Goal: Communication & Community: Answer question/provide support

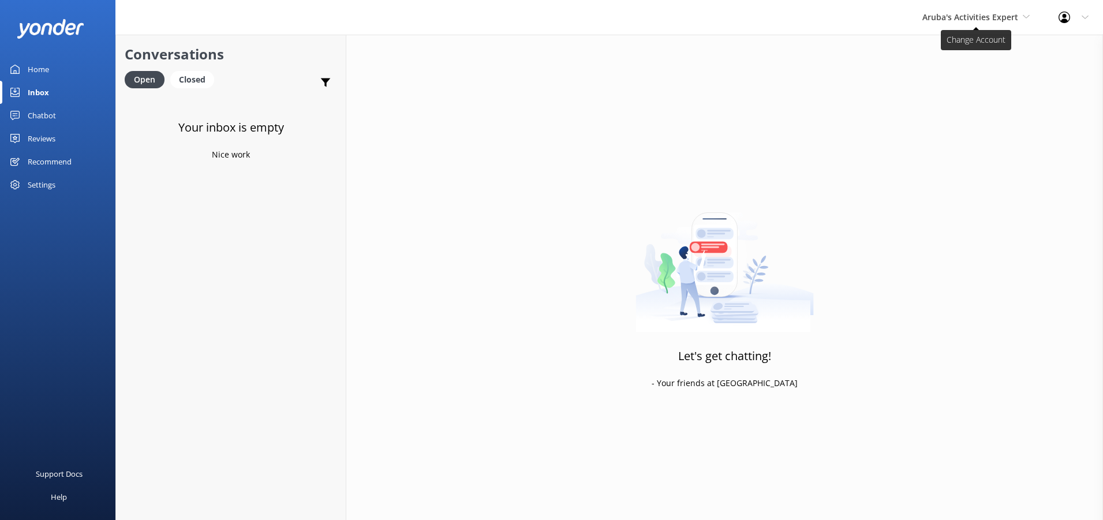
click at [1023, 16] on use at bounding box center [1026, 16] width 6 height 3
click at [938, 53] on link "De [GEOGRAPHIC_DATA]" at bounding box center [965, 49] width 115 height 28
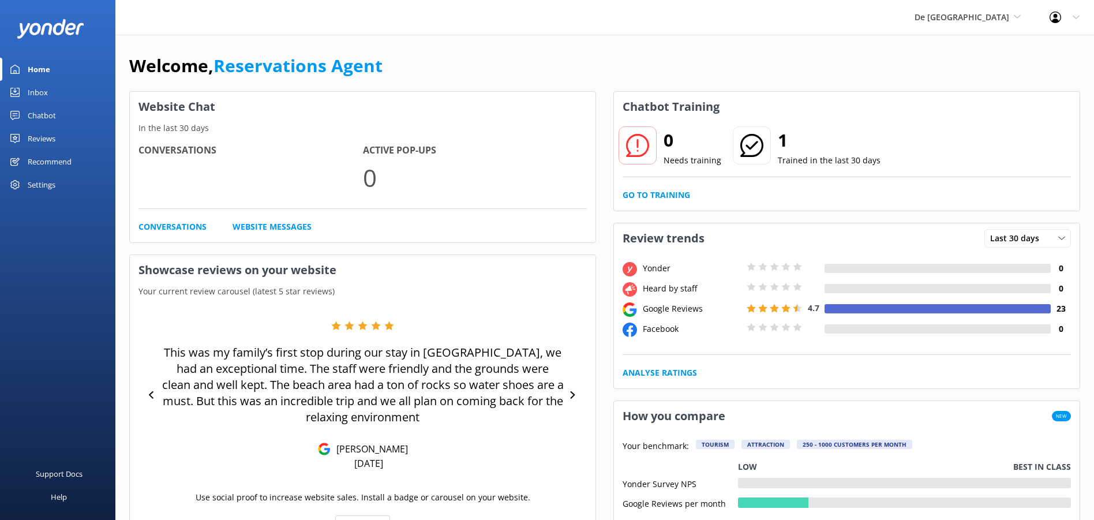
click at [43, 94] on div "Inbox" at bounding box center [38, 92] width 20 height 23
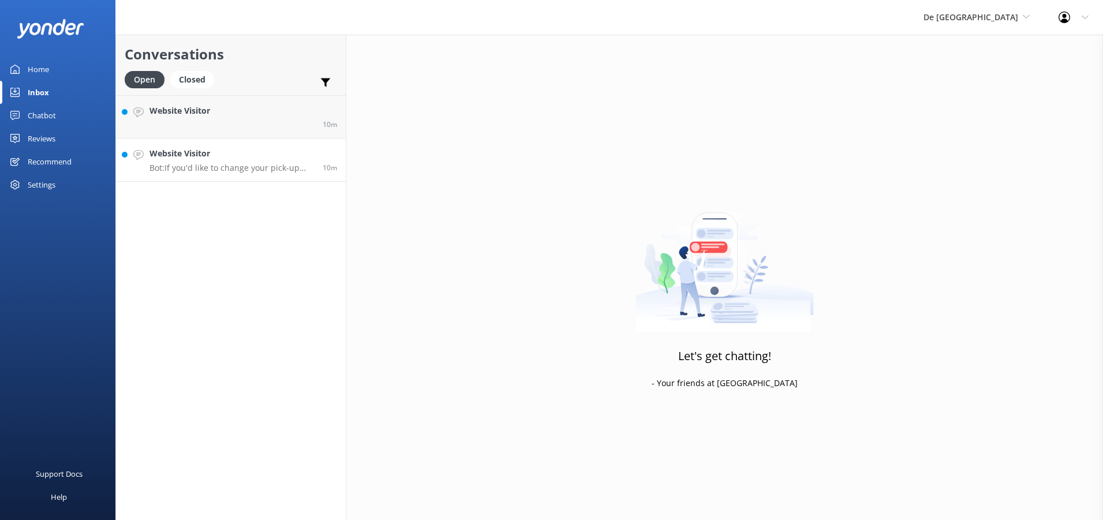
click at [262, 167] on p "Bot: If you'd like to change your pick-up location, please contact the De Palm …" at bounding box center [231, 168] width 164 height 10
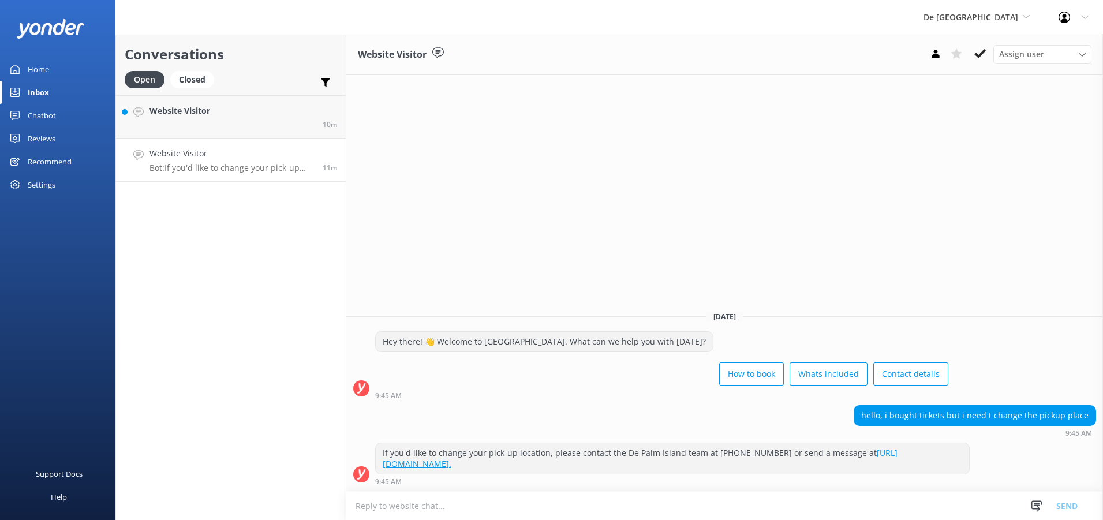
click at [371, 507] on textarea at bounding box center [724, 506] width 757 height 28
type textarea "Good Morning can you sent me the booking number and the pick up location."
click at [1071, 510] on button "Send" at bounding box center [1066, 505] width 43 height 29
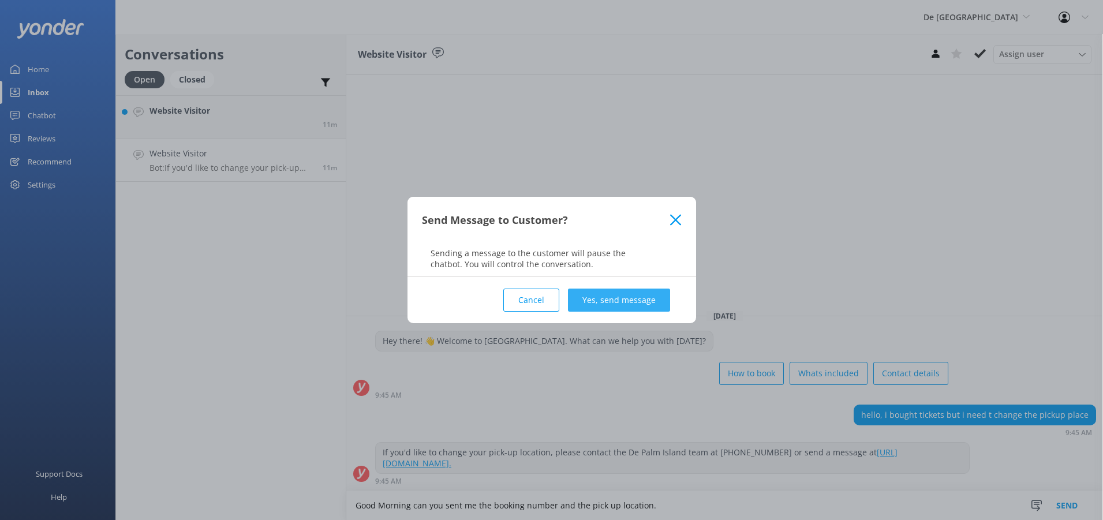
click at [619, 292] on button "Yes, send message" at bounding box center [619, 300] width 102 height 23
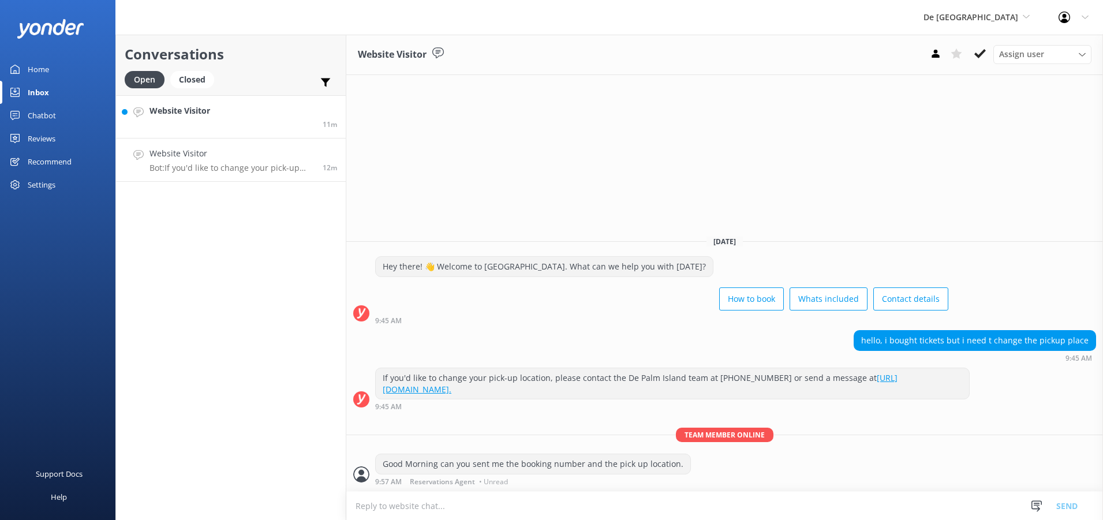
click at [207, 118] on div "Website Visitor" at bounding box center [179, 116] width 61 height 25
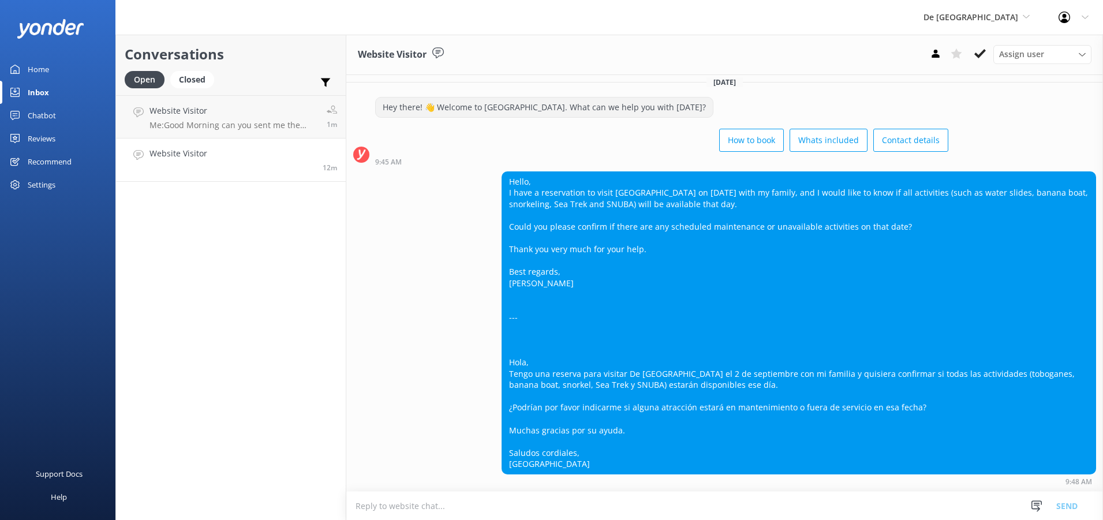
scroll to position [65, 0]
click at [375, 507] on textarea at bounding box center [724, 506] width 757 height 28
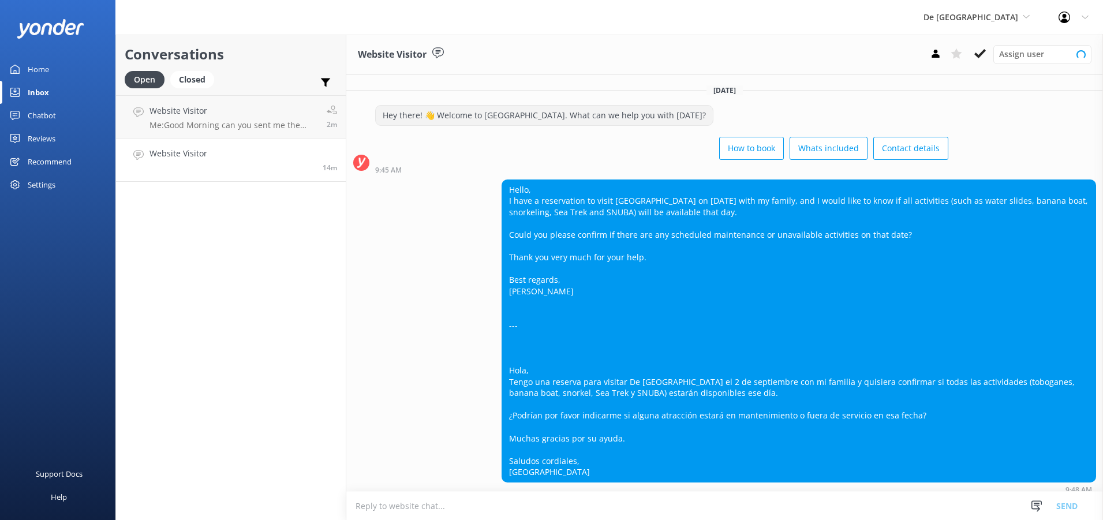
scroll to position [65, 0]
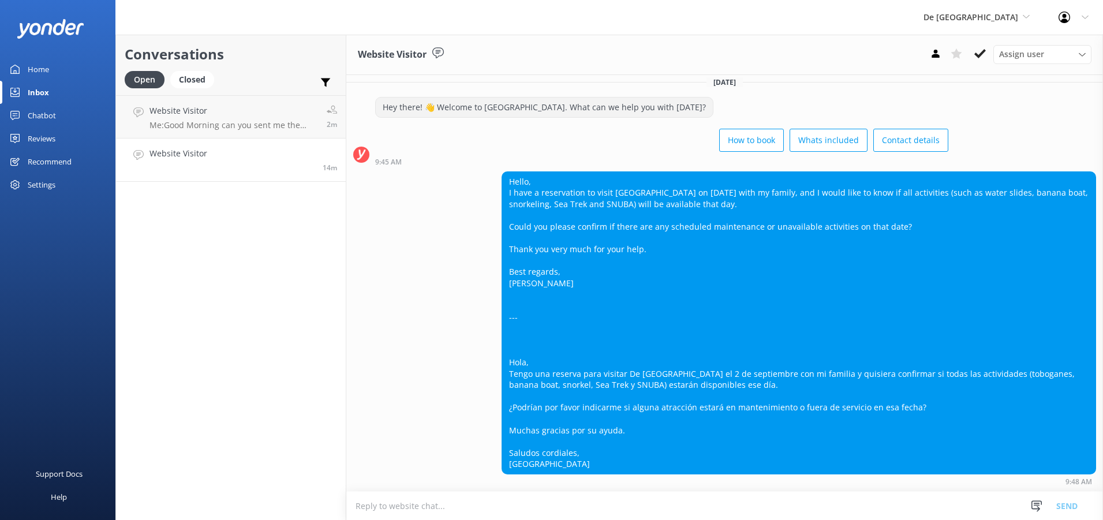
click at [365, 503] on textarea at bounding box center [724, 506] width 757 height 28
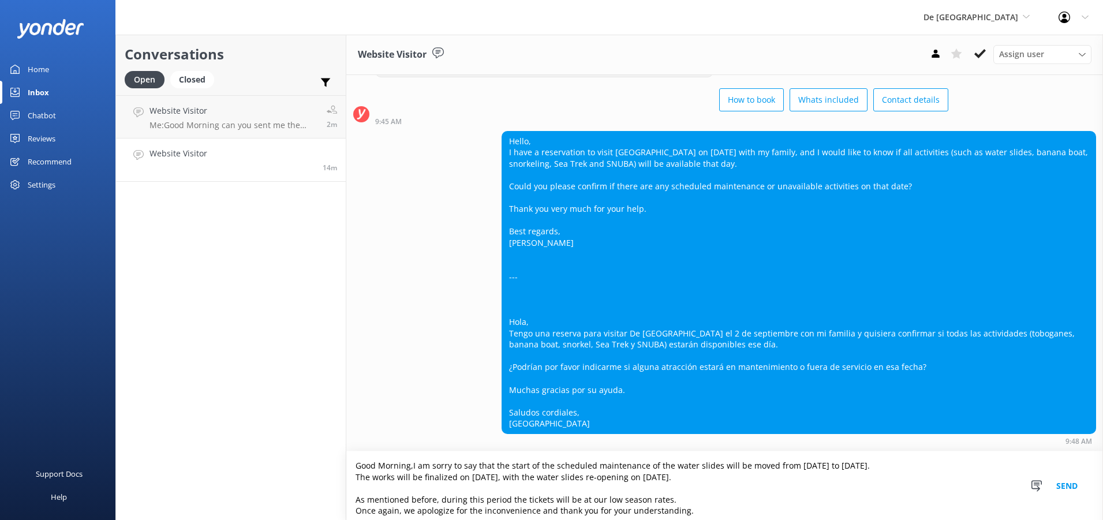
scroll to position [105, 0]
drag, startPoint x: 739, startPoint y: 467, endPoint x: 768, endPoint y: 466, distance: 28.9
click at [768, 466] on textarea "Good Morning,I am sorry to say that the start of the scheduled maintenance of t…" at bounding box center [724, 485] width 757 height 69
drag, startPoint x: 762, startPoint y: 466, endPoint x: 817, endPoint y: 466, distance: 55.4
click at [817, 466] on textarea "Good Morning,I am sorry to say that the start of the scheduled maintenance of t…" at bounding box center [724, 485] width 757 height 69
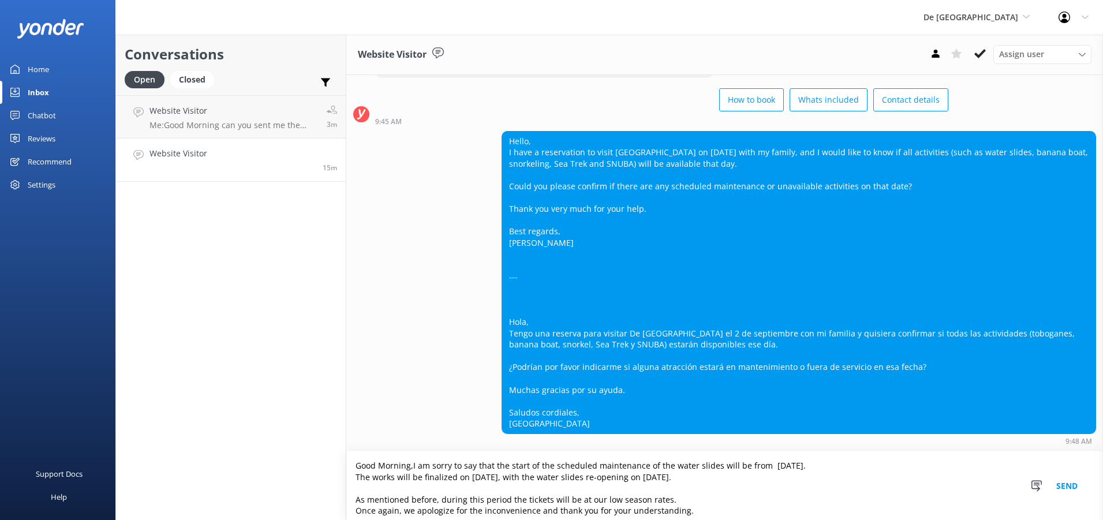
scroll to position [5, 0]
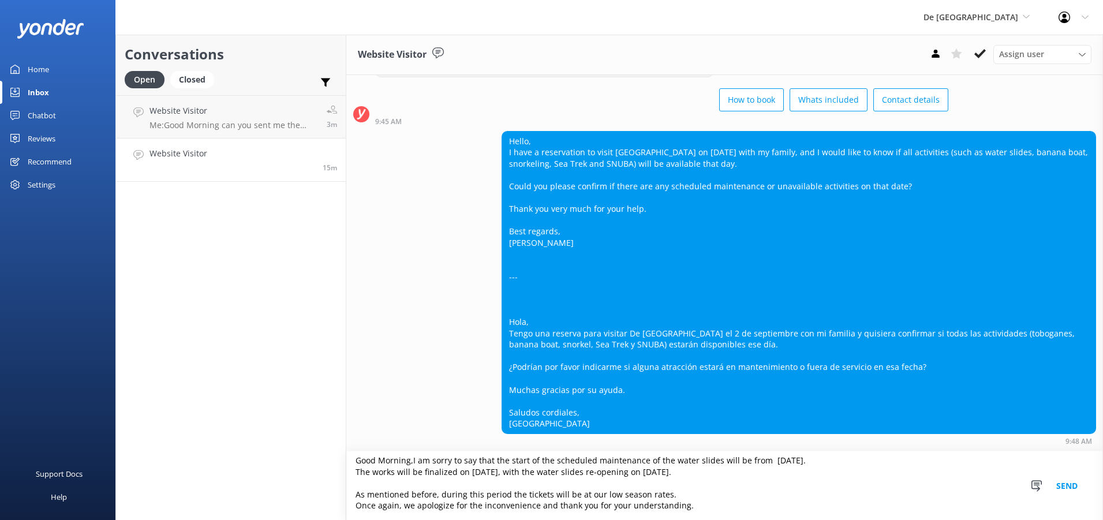
click at [688, 507] on textarea "Good Morning,I am sorry to say that the start of the scheduled maintenance of t…" at bounding box center [724, 485] width 757 height 69
type textarea "Good Morning,I am sorry to say that the start of the scheduled maintenance of t…"
click at [1064, 488] on button "Send" at bounding box center [1066, 485] width 43 height 69
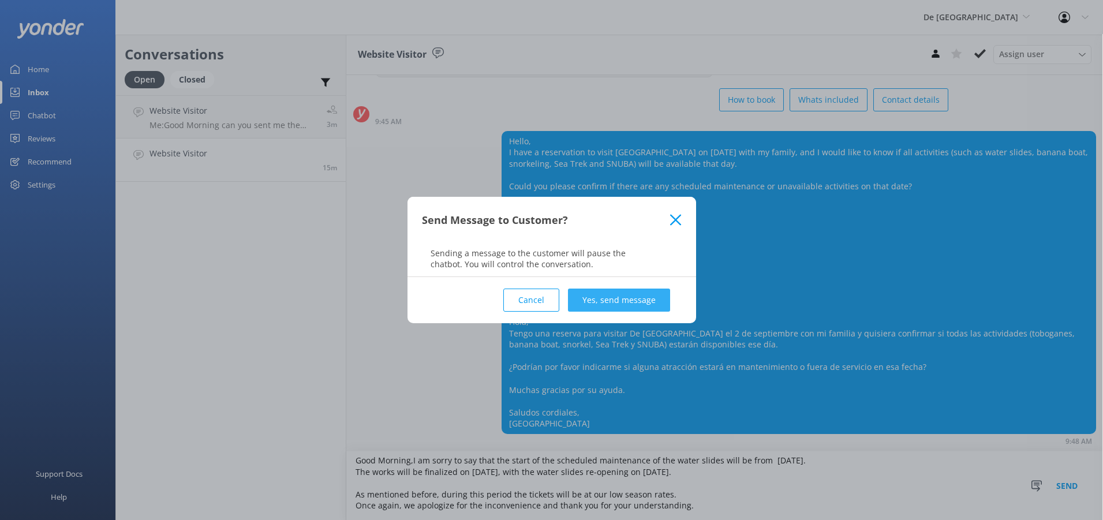
click at [605, 300] on button "Yes, send message" at bounding box center [619, 300] width 102 height 23
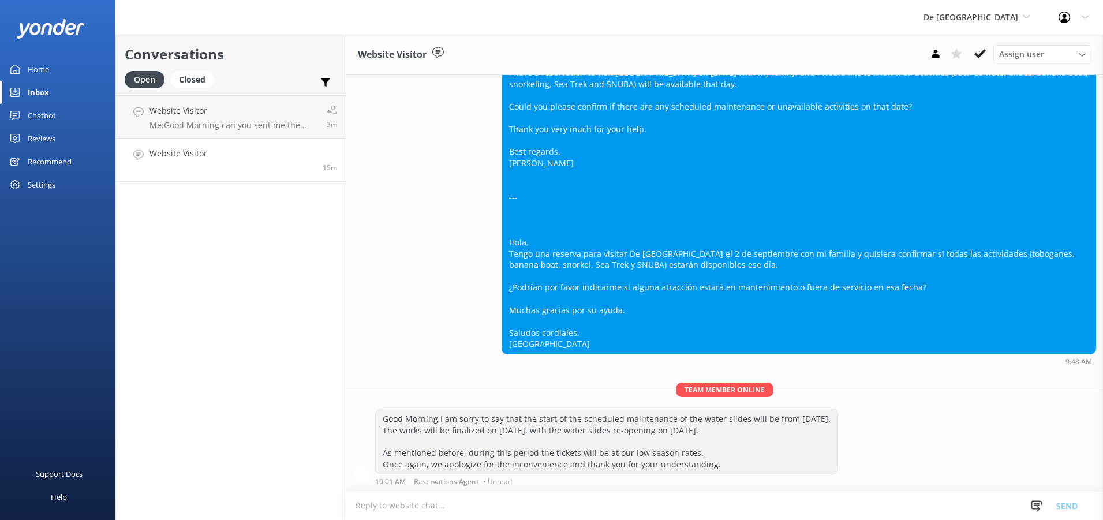
scroll to position [185, 0]
click at [188, 151] on h4 "Website Visitor" at bounding box center [178, 153] width 58 height 13
click at [979, 55] on use at bounding box center [980, 53] width 12 height 9
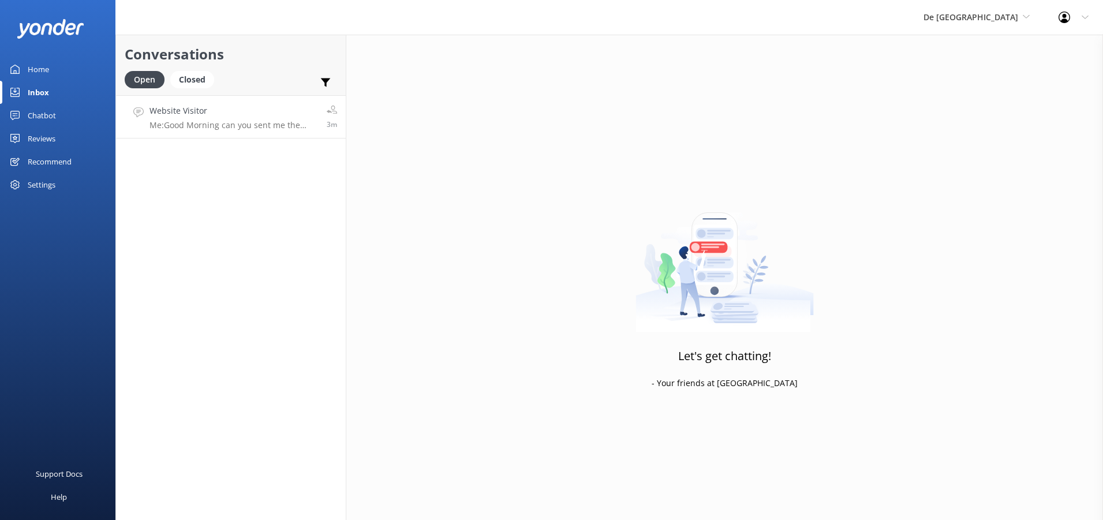
click at [236, 111] on h4 "Website Visitor" at bounding box center [233, 110] width 169 height 13
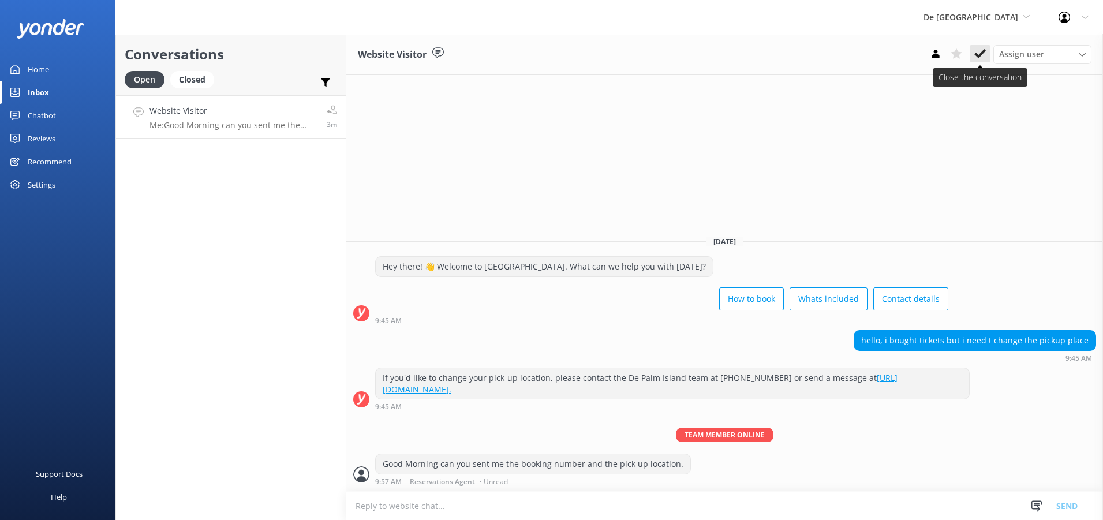
click at [981, 56] on use at bounding box center [980, 53] width 12 height 9
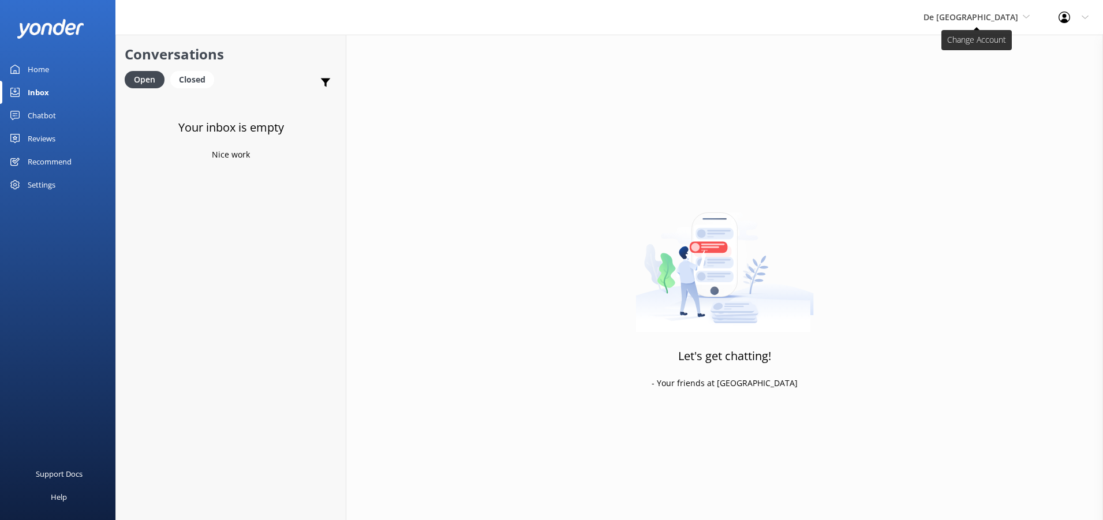
click at [1024, 16] on use at bounding box center [1026, 16] width 6 height 3
click at [978, 77] on link "Aruba's Activities Expert" at bounding box center [966, 76] width 115 height 28
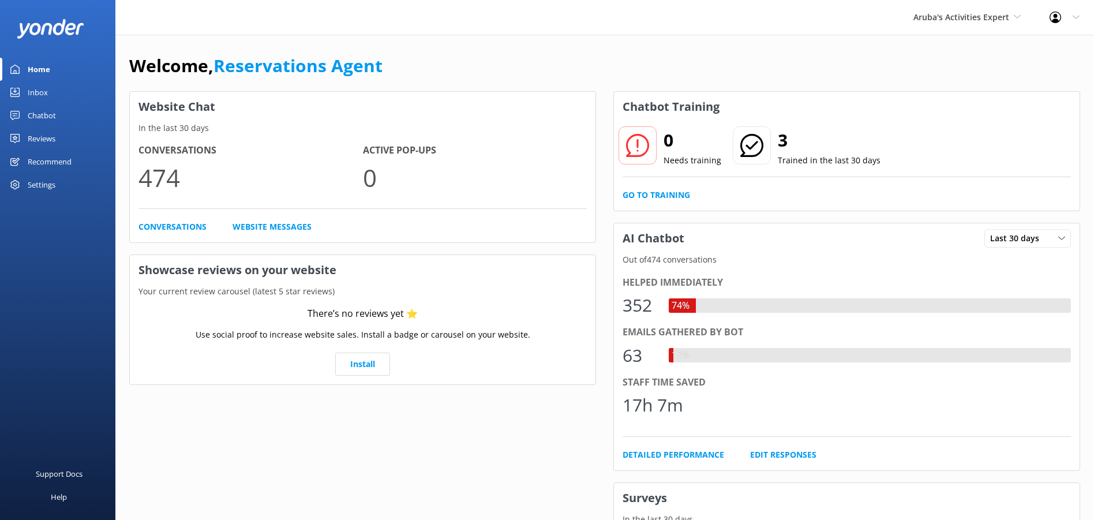
click at [32, 92] on div "Inbox" at bounding box center [38, 92] width 20 height 23
